Goal: Task Accomplishment & Management: Manage account settings

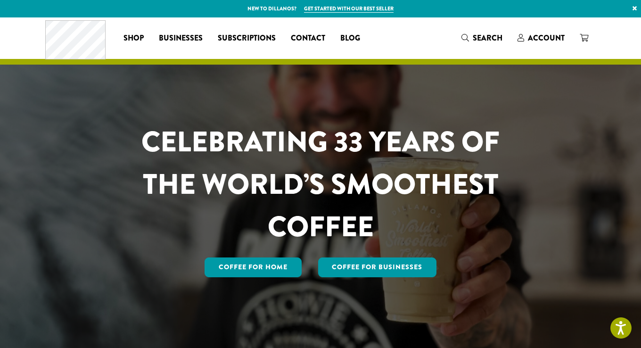
click at [625, 48] on header "Coffee All Coffees Best Sellers Blends Single Origins Dillanos Limited Organic …" at bounding box center [320, 40] width 641 height 47
click at [545, 40] on span "Account" at bounding box center [546, 38] width 37 height 11
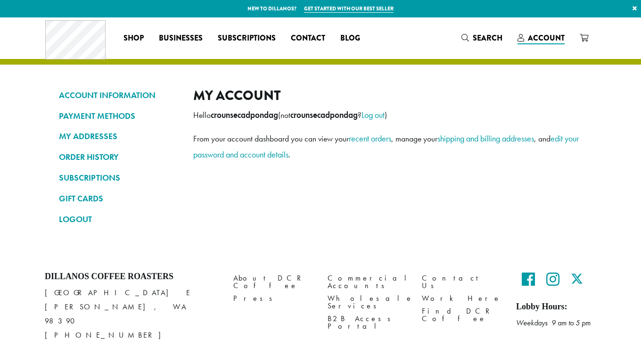
drag, startPoint x: 637, startPoint y: 53, endPoint x: 631, endPoint y: 57, distance: 6.8
click at [637, 53] on header "Coffee All Coffees Best Sellers Blends Single Origins Dillanos Limited Organic …" at bounding box center [320, 40] width 641 height 47
click at [94, 155] on link "ORDER HISTORY" at bounding box center [119, 157] width 120 height 16
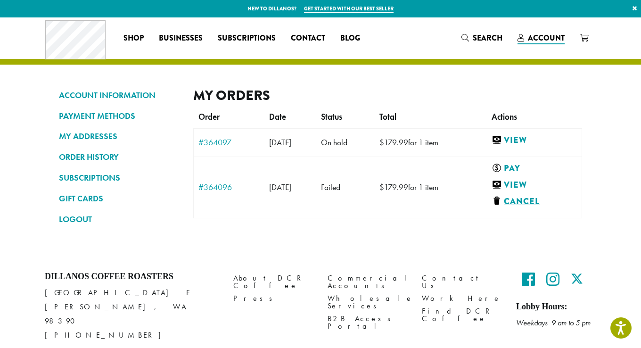
click at [528, 204] on link "Cancel" at bounding box center [534, 202] width 85 height 12
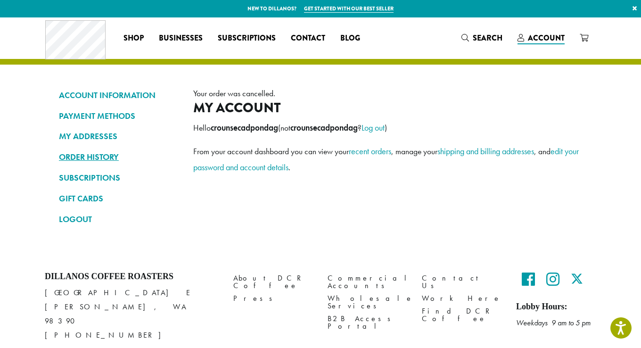
click at [104, 153] on link "ORDER HISTORY" at bounding box center [119, 157] width 120 height 16
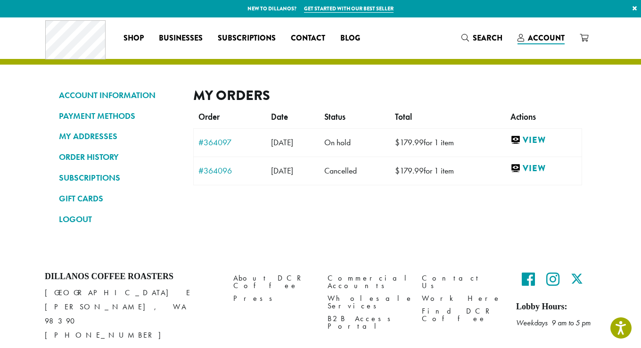
click at [629, 194] on section "ACCOUNT INFORMATION PAYMENT METHODS MY ADDRESSES ORDER HISTORY SUBSCRIPTIONS GI…" at bounding box center [320, 137] width 641 height 240
